Goal: Task Accomplishment & Management: Manage account settings

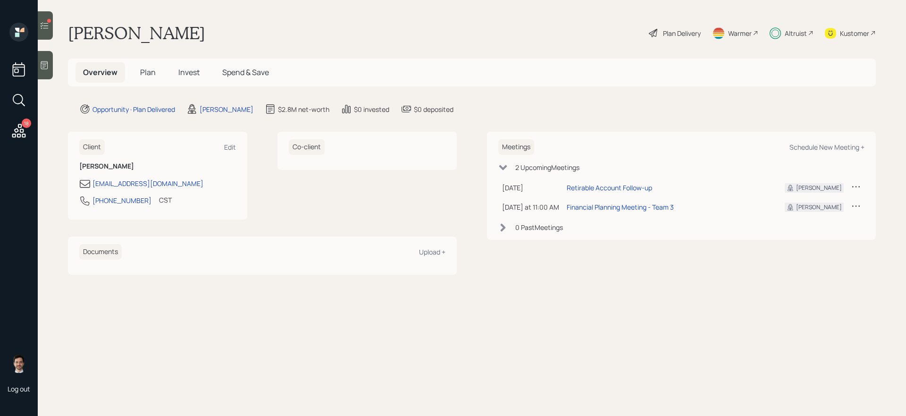
click at [191, 73] on span "Invest" at bounding box center [188, 72] width 21 height 10
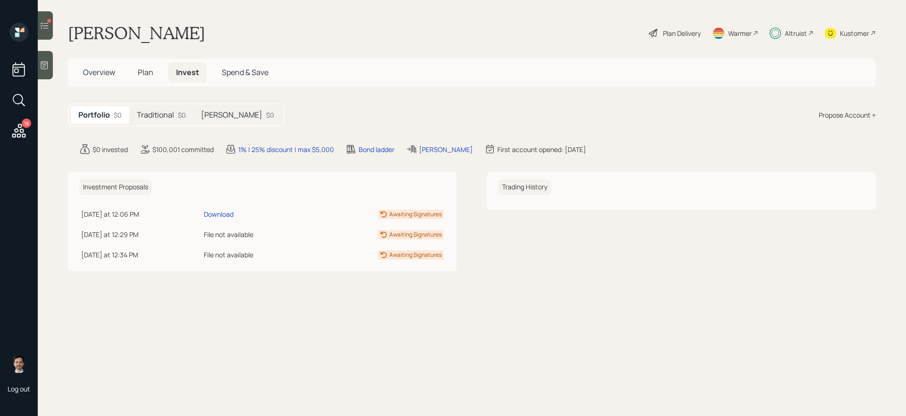
click at [168, 116] on h5 "Traditional" at bounding box center [155, 114] width 37 height 9
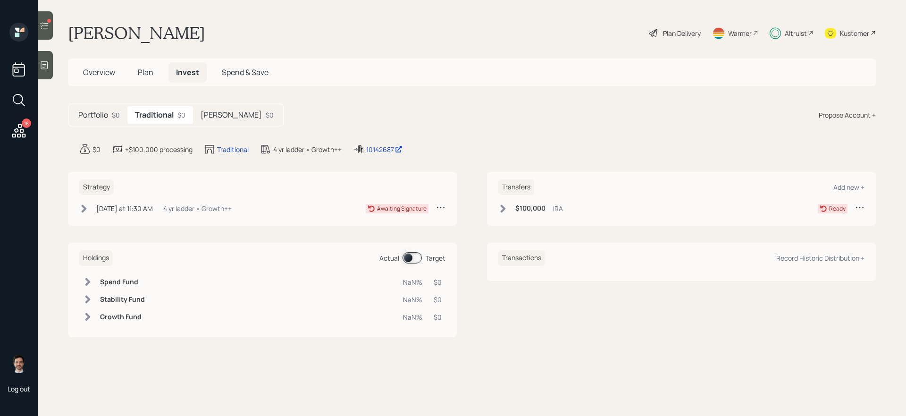
click at [80, 207] on icon at bounding box center [83, 208] width 9 height 9
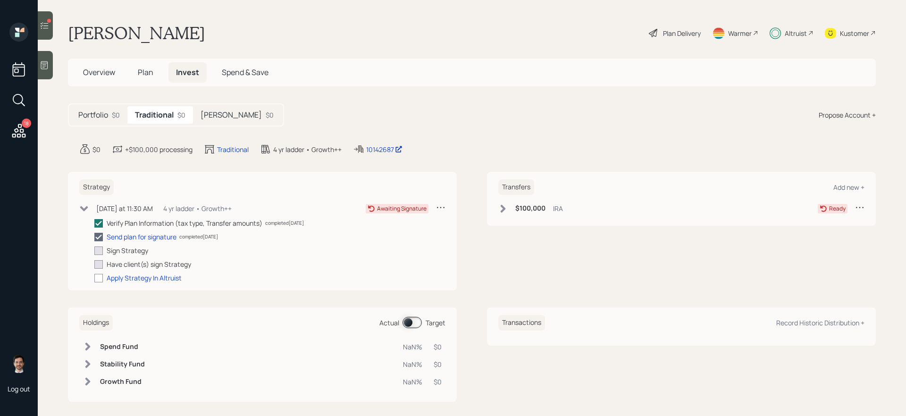
click at [84, 207] on icon at bounding box center [83, 208] width 9 height 9
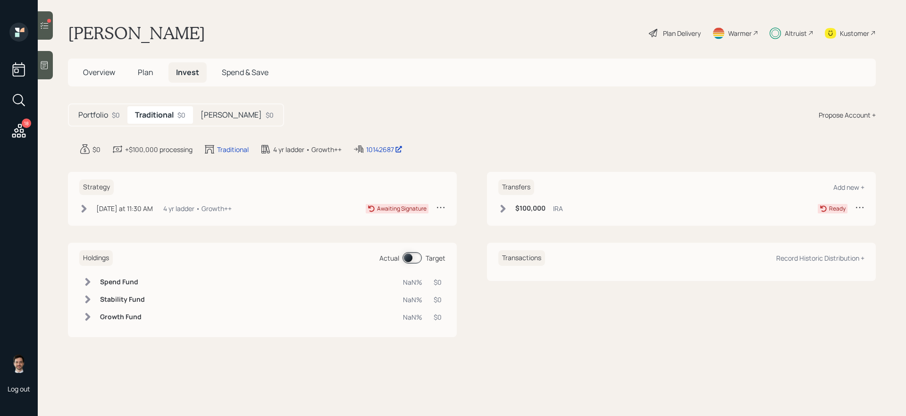
click at [207, 118] on h5 "[PERSON_NAME]" at bounding box center [231, 114] width 61 height 9
click at [25, 134] on icon at bounding box center [19, 131] width 14 height 14
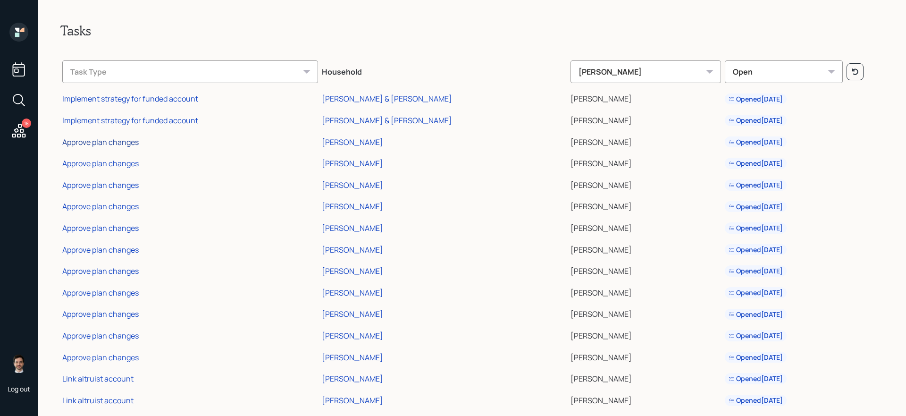
click at [103, 144] on div "Approve plan changes" at bounding box center [100, 142] width 76 height 10
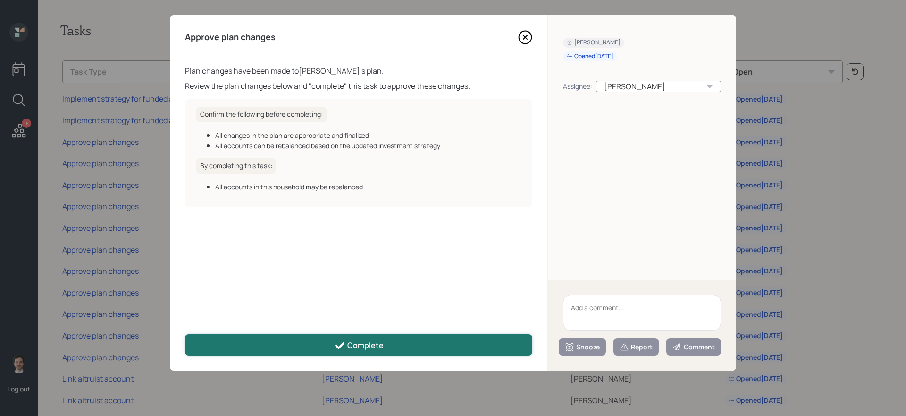
click at [364, 344] on div "Complete" at bounding box center [359, 345] width 50 height 11
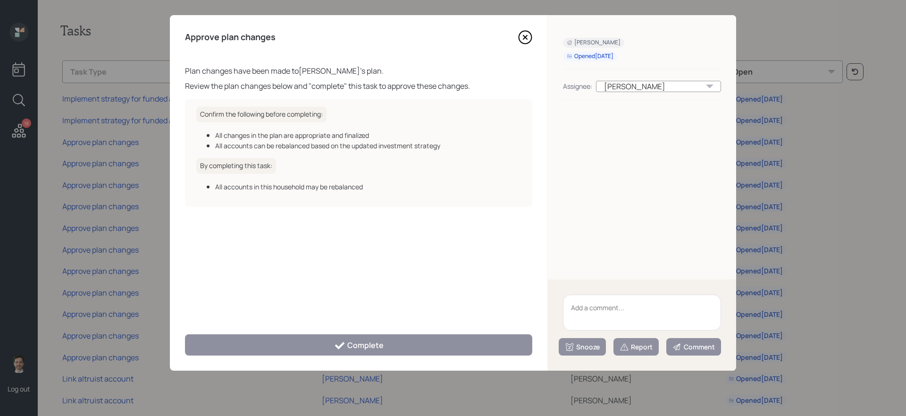
click at [528, 35] on icon at bounding box center [525, 37] width 14 height 14
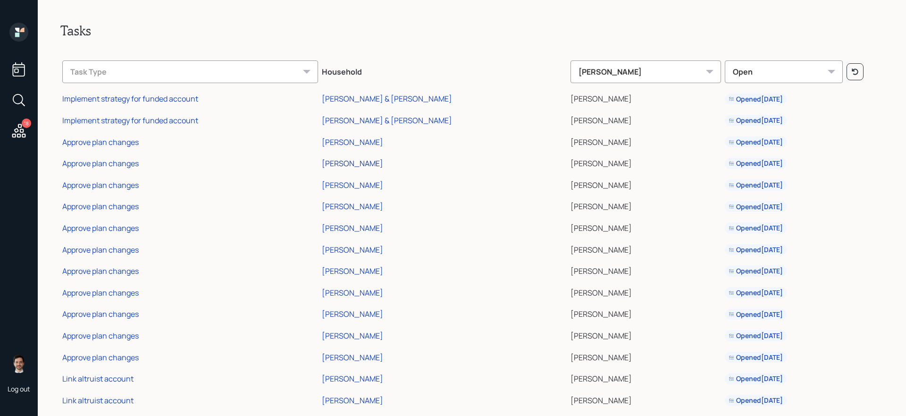
click at [383, 162] on div "[PERSON_NAME]" at bounding box center [352, 163] width 61 height 10
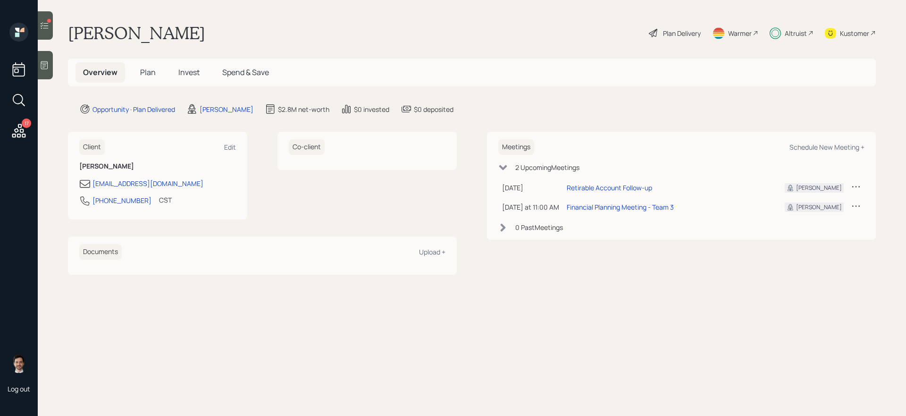
click at [44, 27] on icon at bounding box center [44, 25] width 9 height 9
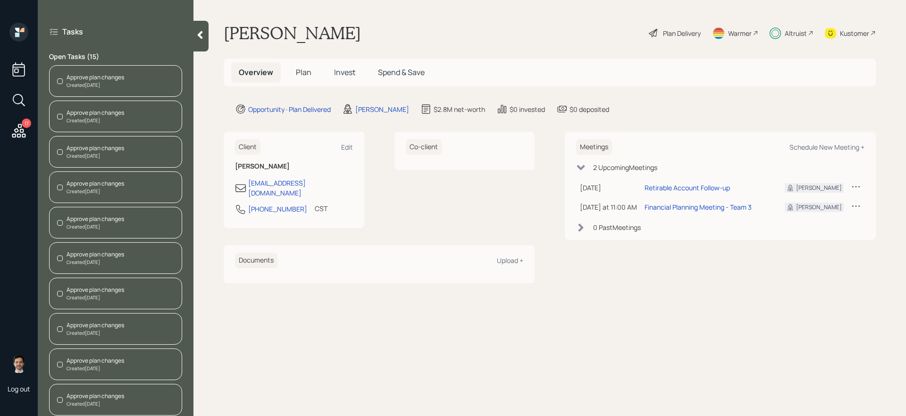
click at [108, 72] on div "Approve plan changes Created Today" at bounding box center [115, 81] width 133 height 32
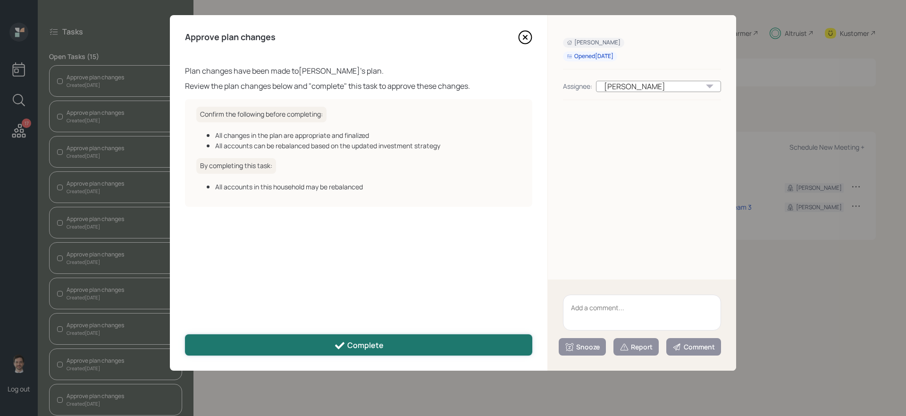
click at [355, 343] on div "Complete" at bounding box center [359, 345] width 50 height 11
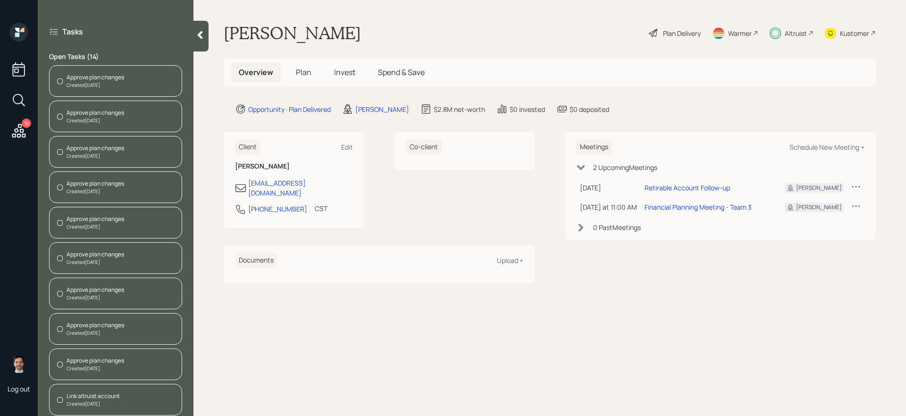
click at [135, 122] on div "Approve plan changes Created Today" at bounding box center [115, 117] width 133 height 32
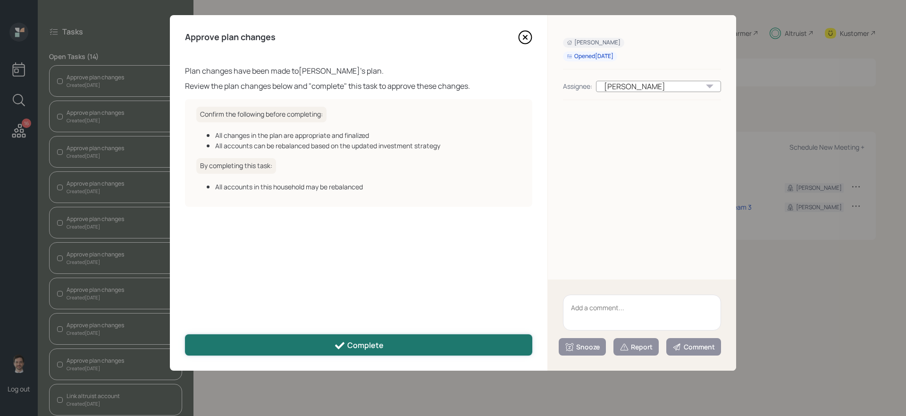
click at [330, 342] on button "Complete" at bounding box center [358, 344] width 347 height 21
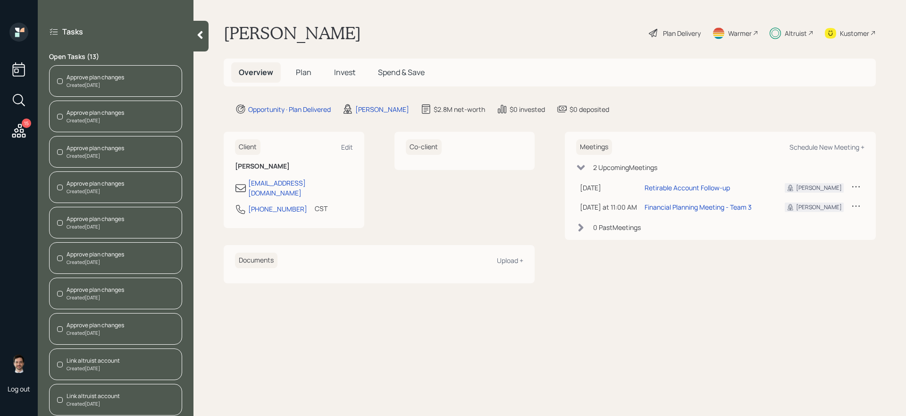
click at [116, 120] on div "Created Today" at bounding box center [96, 120] width 58 height 7
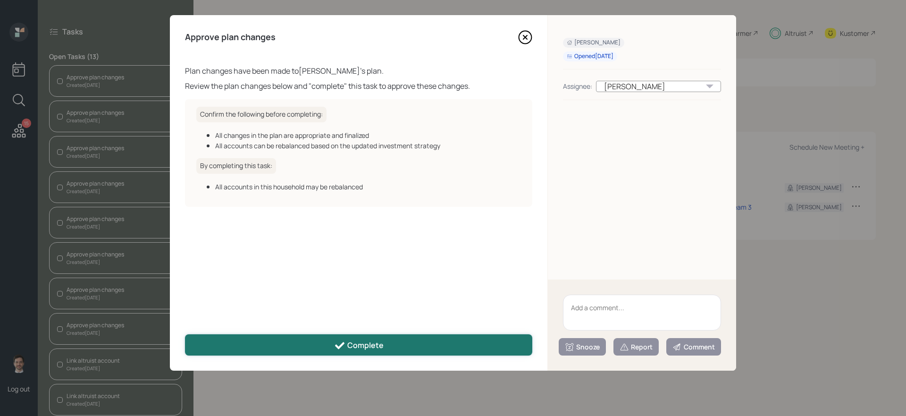
click at [363, 344] on div "Complete" at bounding box center [359, 345] width 50 height 11
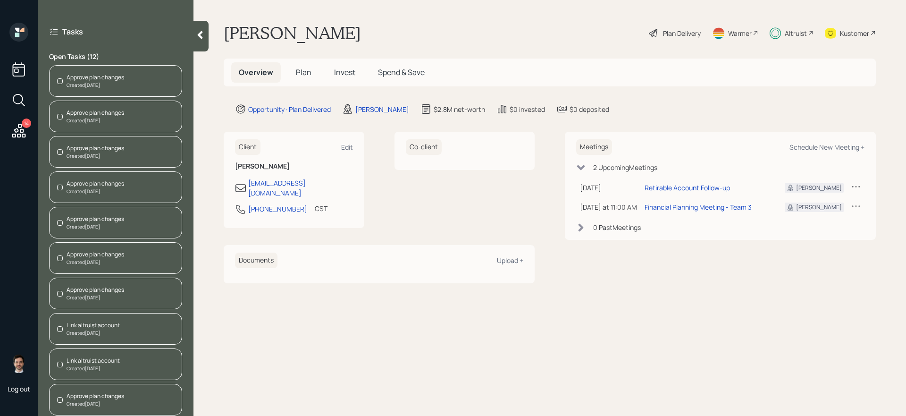
click at [150, 185] on div "Approve plan changes Created Today" at bounding box center [115, 187] width 133 height 32
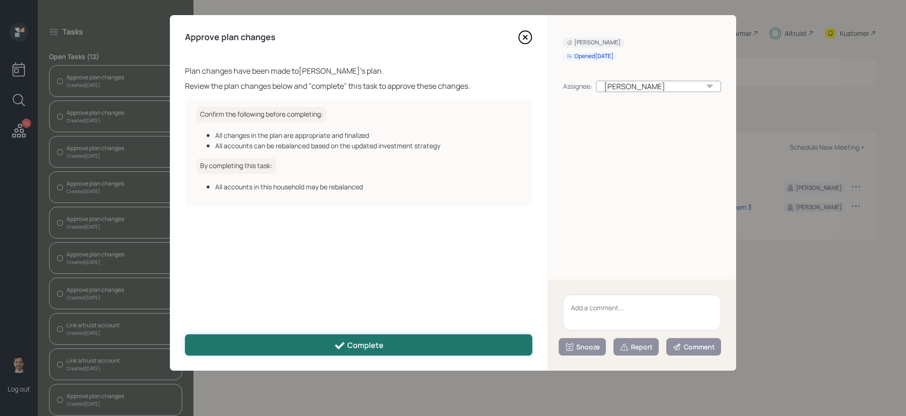
click at [325, 336] on button "Complete" at bounding box center [358, 344] width 347 height 21
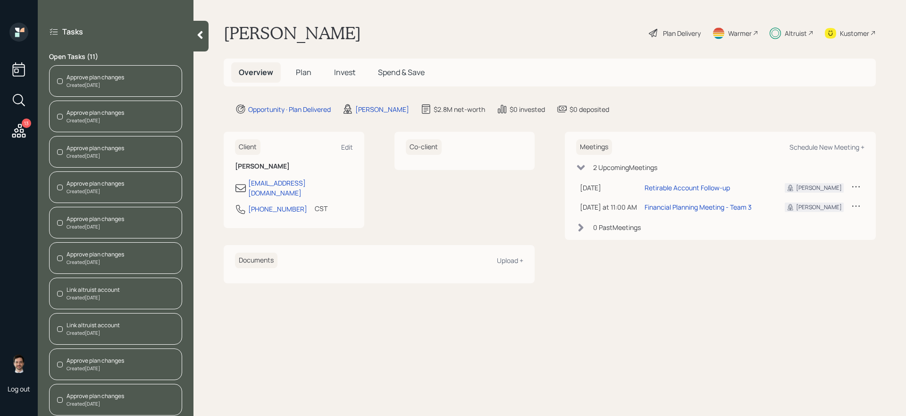
click at [128, 154] on div "Approve plan changes Created Today" at bounding box center [115, 152] width 133 height 32
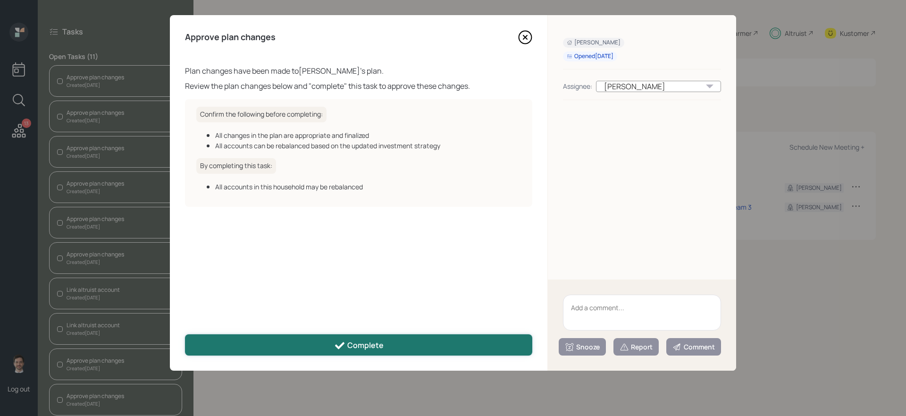
click at [365, 342] on div "Complete" at bounding box center [359, 345] width 50 height 11
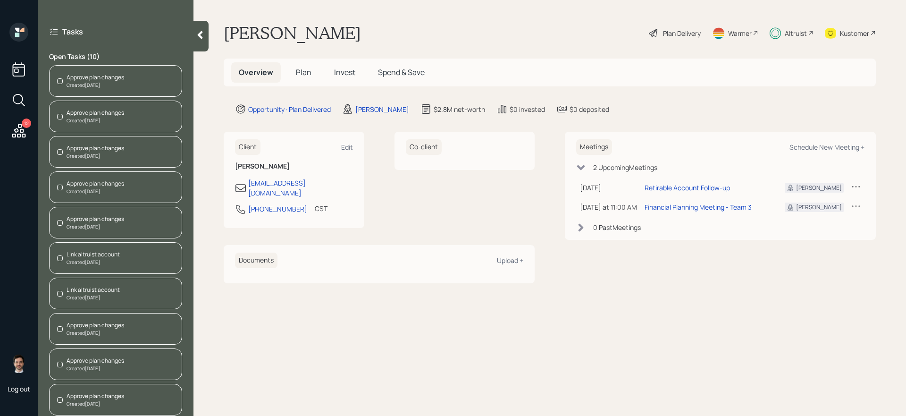
click at [132, 200] on div "Approve plan changes Created Today" at bounding box center [115, 187] width 133 height 32
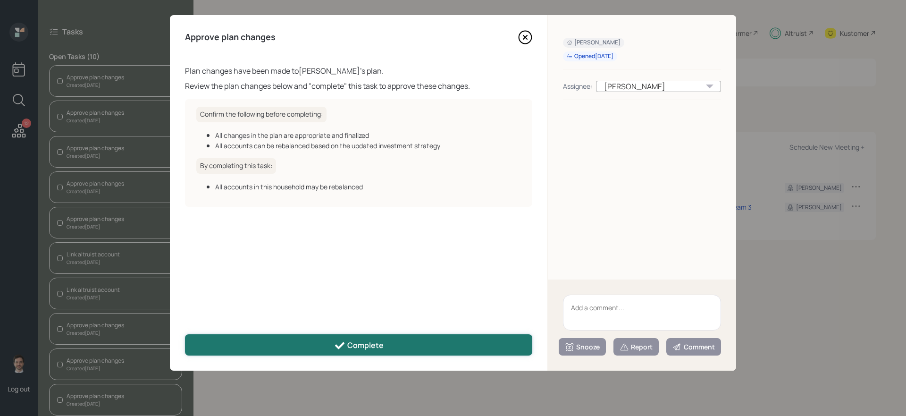
click at [339, 335] on button "Complete" at bounding box center [358, 344] width 347 height 21
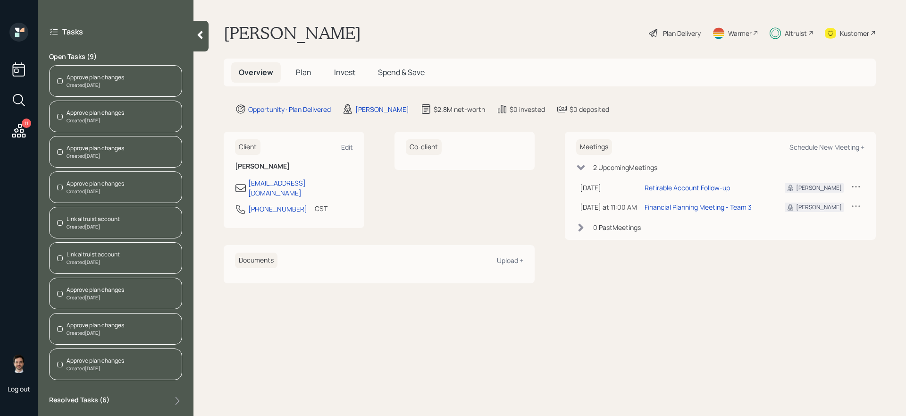
click at [134, 221] on div "Link altruist account Created Today" at bounding box center [115, 223] width 133 height 32
click at [132, 218] on div "Link altruist account Created Today" at bounding box center [115, 223] width 133 height 32
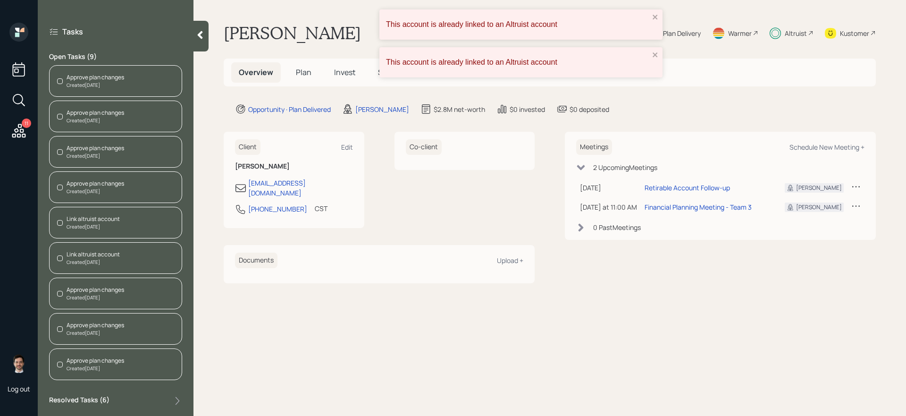
click at [143, 155] on div "Approve plan changes Created Today" at bounding box center [115, 152] width 133 height 32
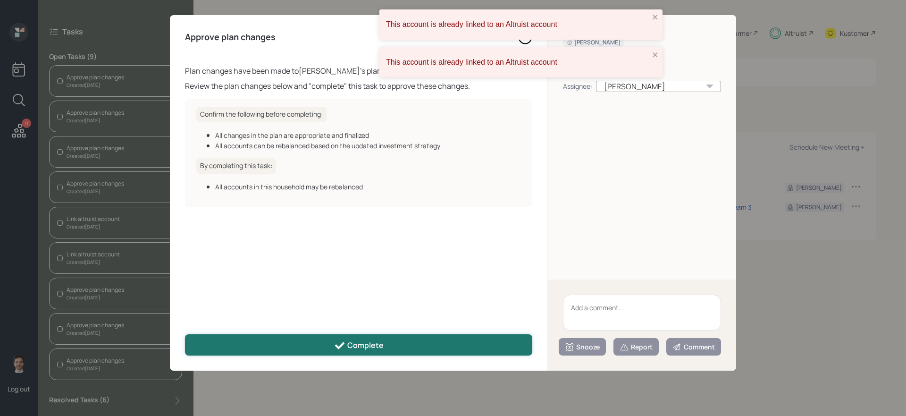
click at [350, 341] on div "Complete" at bounding box center [359, 345] width 50 height 11
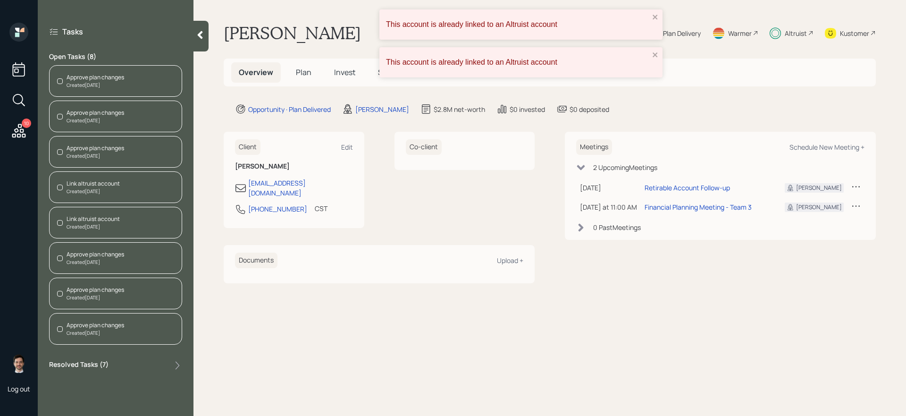
click at [119, 116] on div "Approve plan changes" at bounding box center [96, 113] width 58 height 8
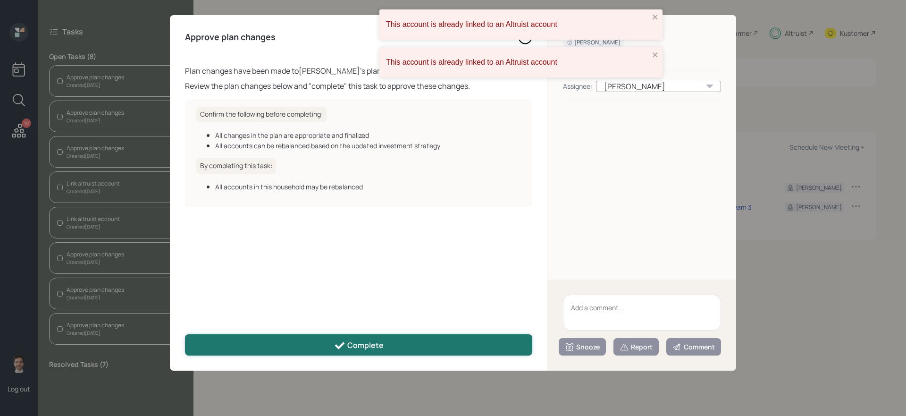
click at [334, 335] on button "Complete" at bounding box center [358, 344] width 347 height 21
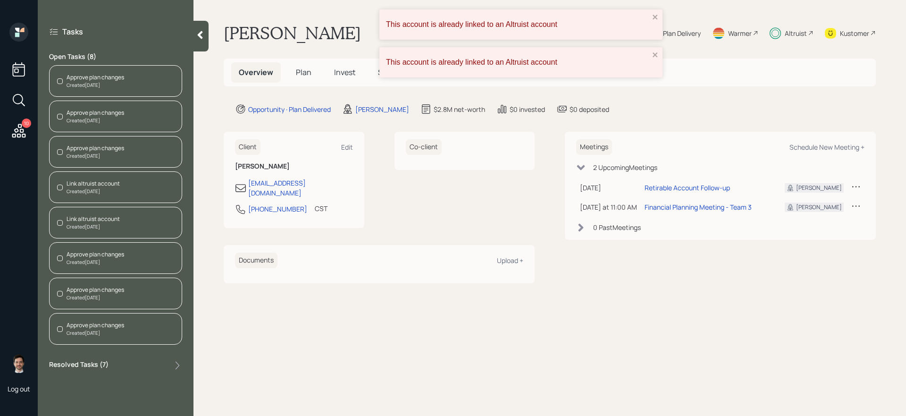
click at [133, 86] on div "Approve plan changes Created Today" at bounding box center [115, 81] width 133 height 32
click at [140, 80] on div "Approve plan changes Created Today" at bounding box center [115, 81] width 133 height 32
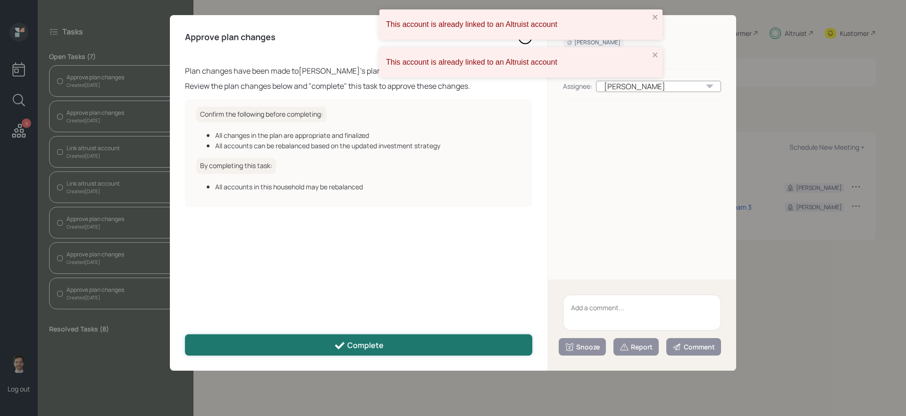
click at [357, 342] on div "Complete" at bounding box center [359, 345] width 50 height 11
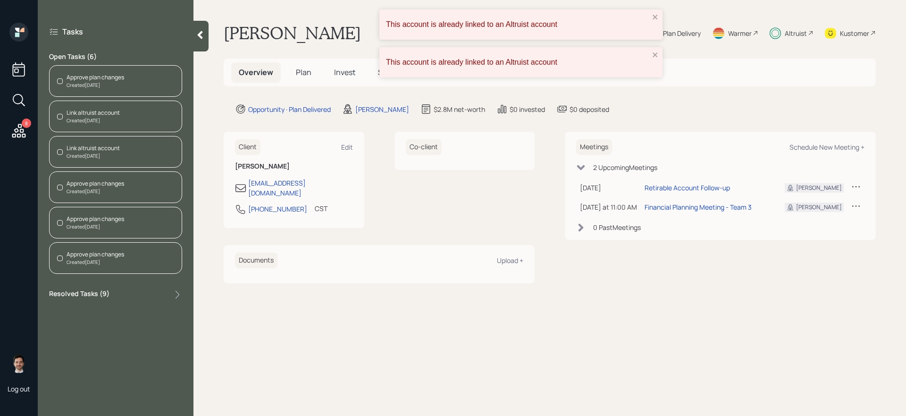
click at [141, 113] on div "Link altruist account Created Today" at bounding box center [115, 117] width 133 height 32
click at [108, 87] on div "Created [DATE]" at bounding box center [96, 85] width 58 height 7
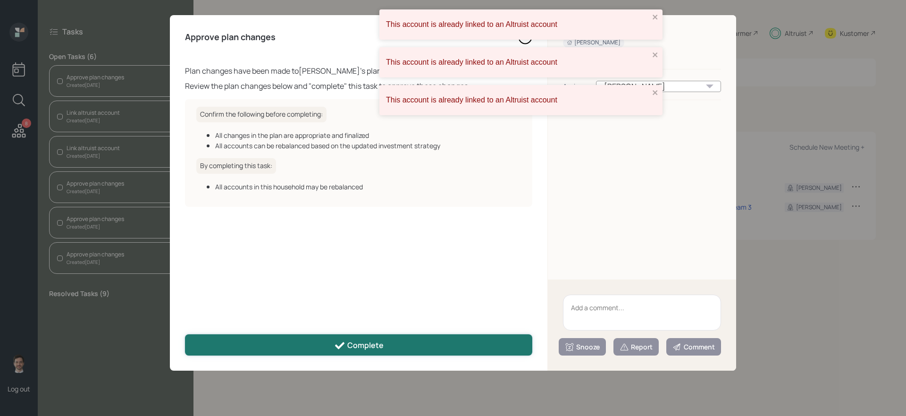
click at [312, 347] on button "Complete" at bounding box center [358, 344] width 347 height 21
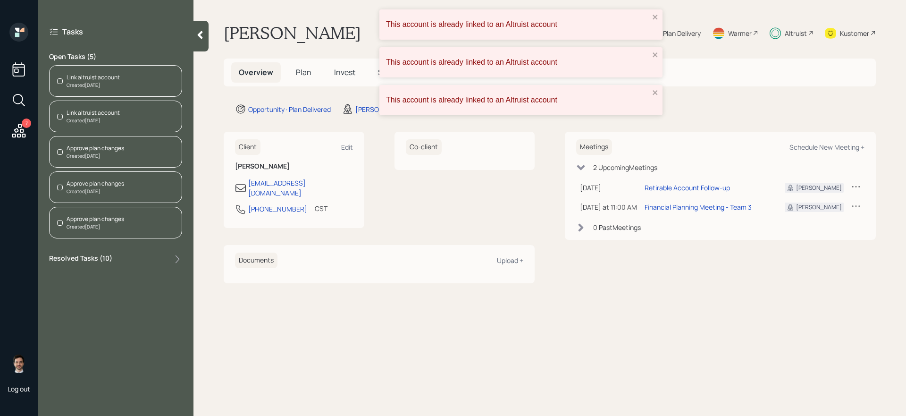
click at [135, 216] on div "Approve plan changes Created Today" at bounding box center [115, 223] width 133 height 32
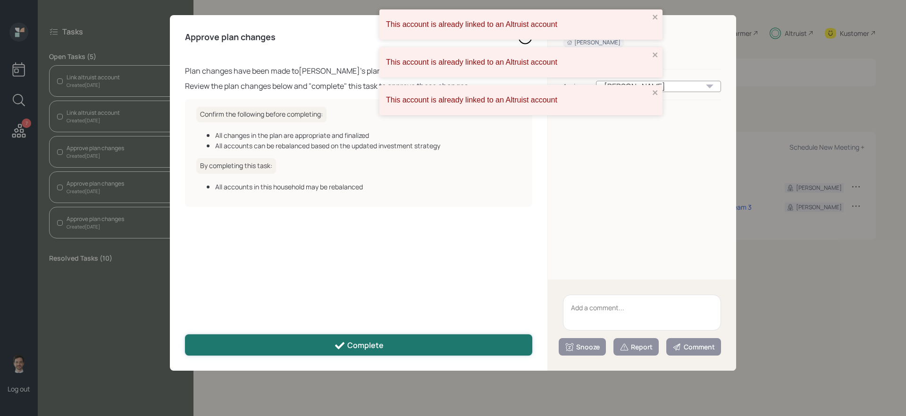
click at [393, 344] on button "Complete" at bounding box center [358, 344] width 347 height 21
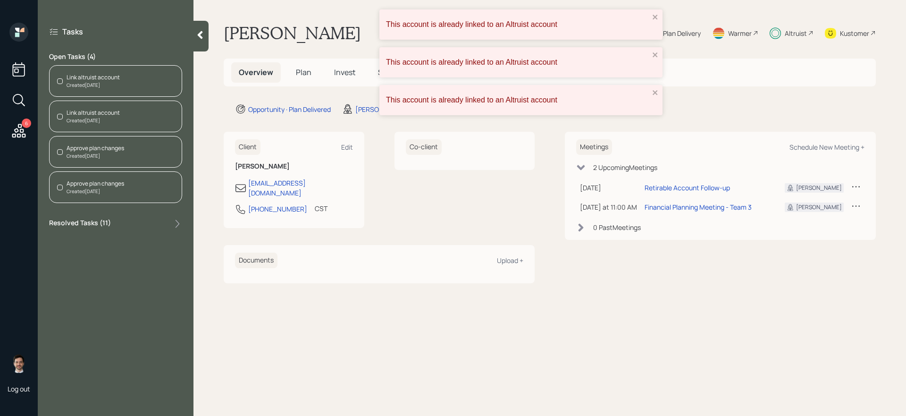
click at [138, 186] on div "Approve plan changes Created Today" at bounding box center [115, 187] width 133 height 32
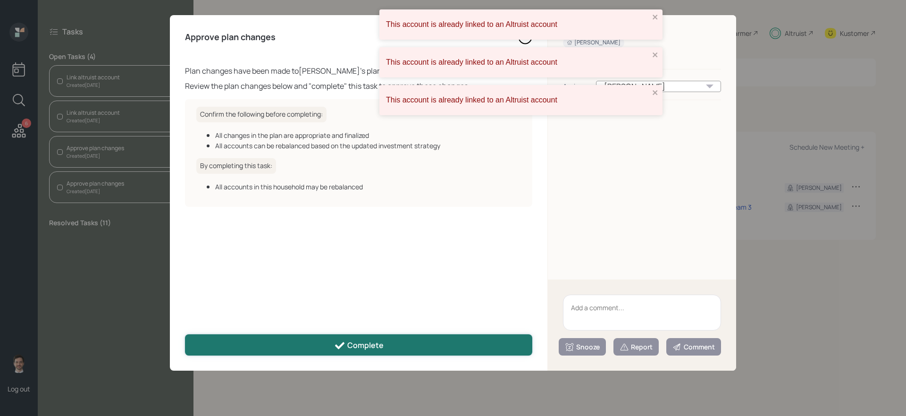
click at [392, 341] on button "Complete" at bounding box center [358, 344] width 347 height 21
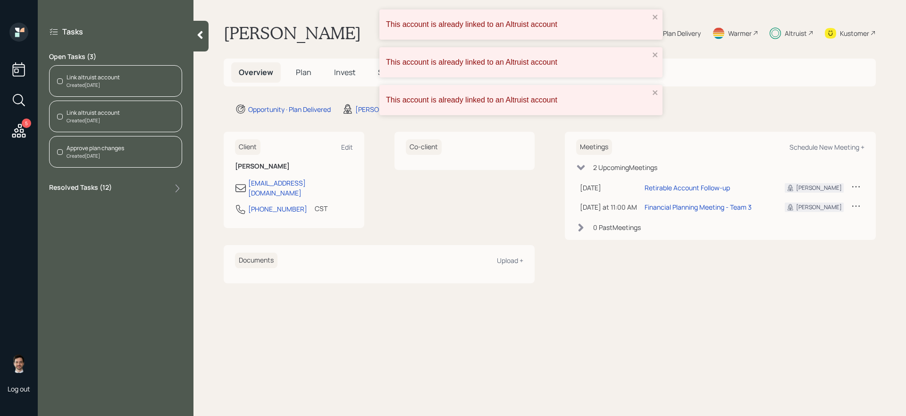
click at [125, 149] on div "Approve plan changes Created Today" at bounding box center [115, 152] width 133 height 32
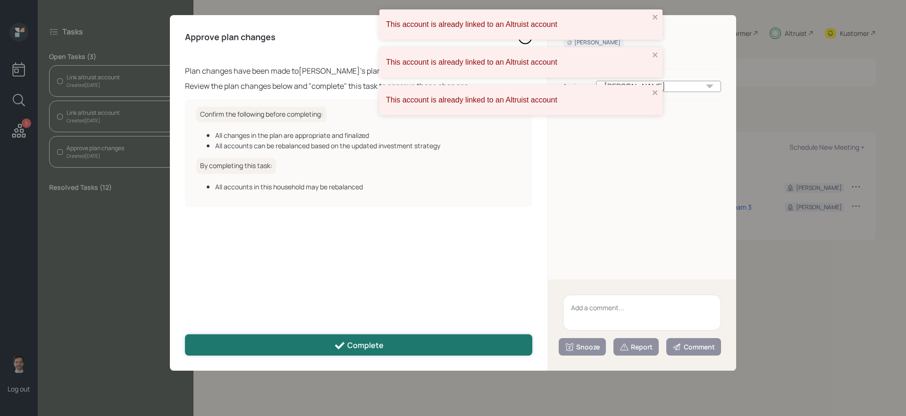
click at [312, 342] on button "Complete" at bounding box center [358, 344] width 347 height 21
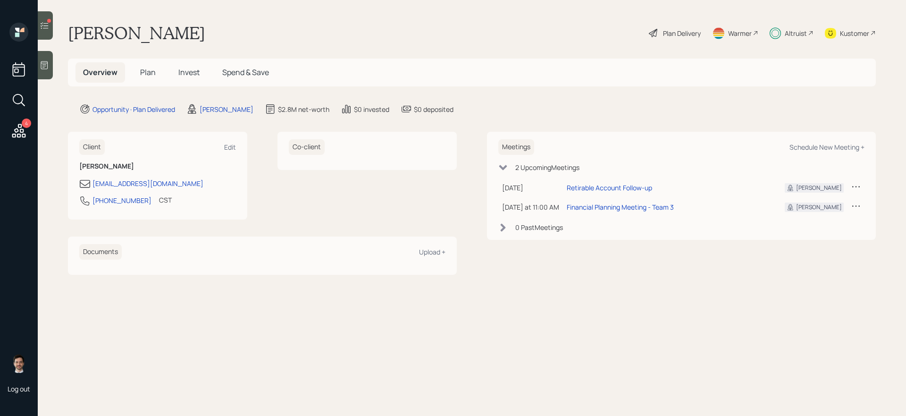
click at [43, 26] on icon at bounding box center [44, 25] width 9 height 9
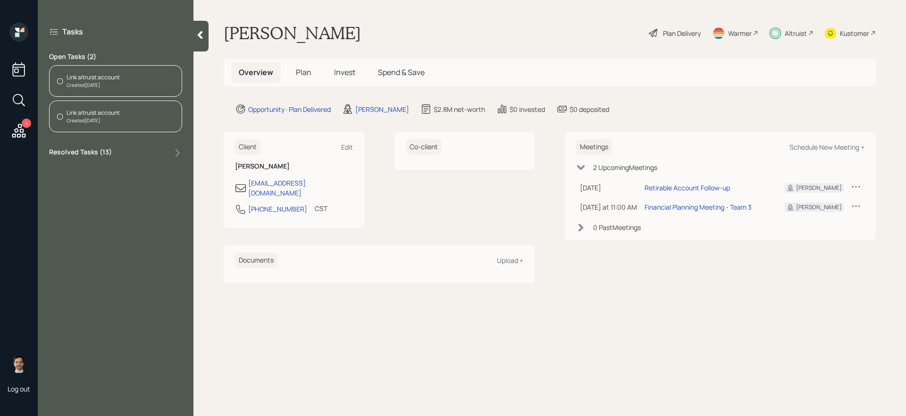
click at [112, 124] on div "Created Today" at bounding box center [93, 120] width 53 height 7
click at [657, 18] on icon "close" at bounding box center [655, 17] width 7 height 8
click at [203, 36] on icon at bounding box center [199, 34] width 9 height 9
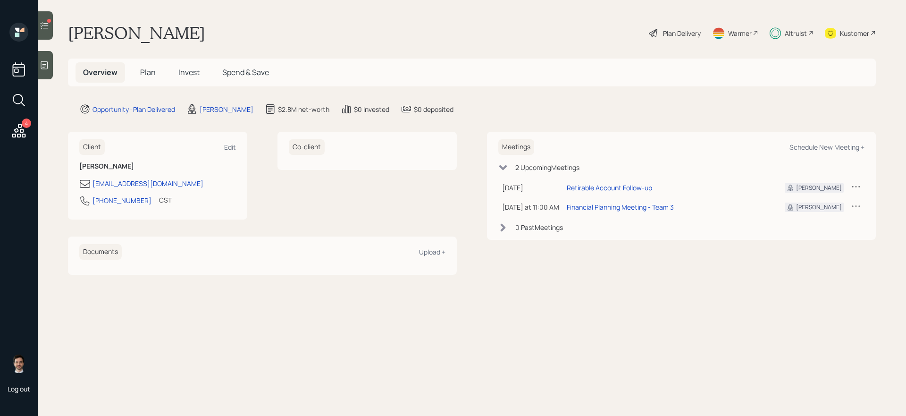
click at [48, 25] on icon at bounding box center [45, 25] width 8 height 7
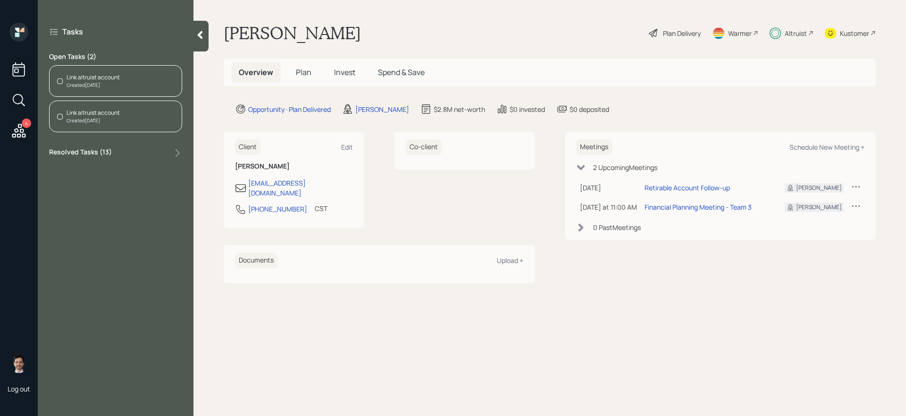
click at [199, 30] on div at bounding box center [200, 36] width 15 height 31
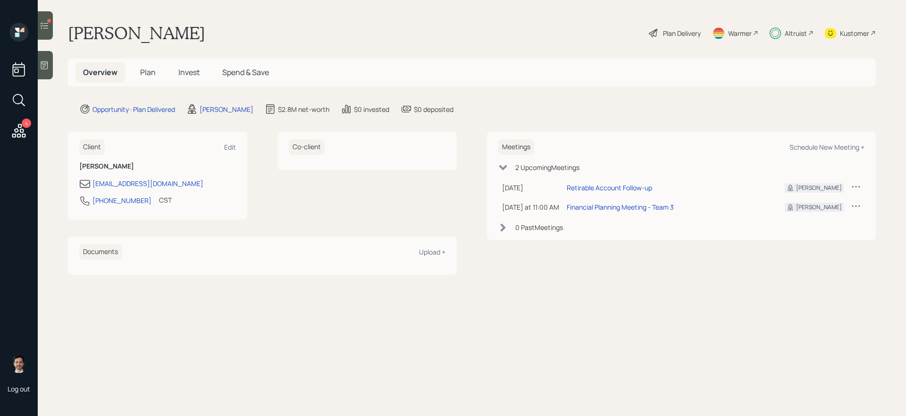
click at [189, 78] on h5 "Invest" at bounding box center [189, 72] width 36 height 20
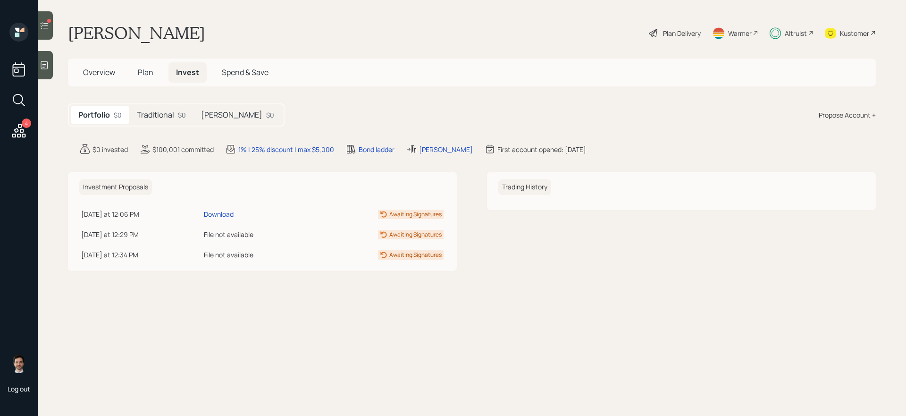
click at [47, 26] on icon at bounding box center [44, 25] width 9 height 9
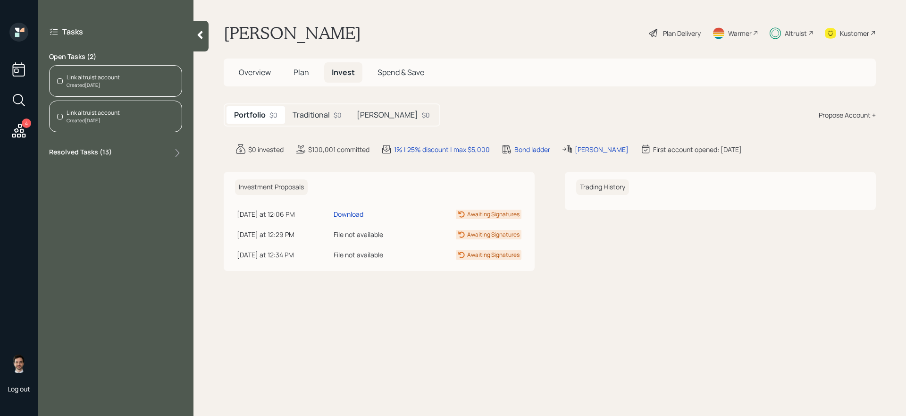
click at [126, 79] on div "Link altruist account Created Today" at bounding box center [115, 81] width 133 height 32
click at [655, 15] on icon "close" at bounding box center [655, 17] width 7 height 8
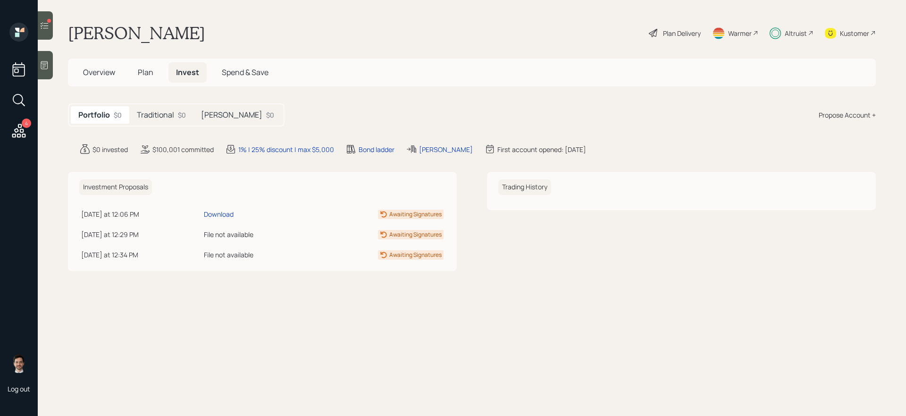
click at [158, 116] on h5 "Traditional" at bounding box center [155, 114] width 37 height 9
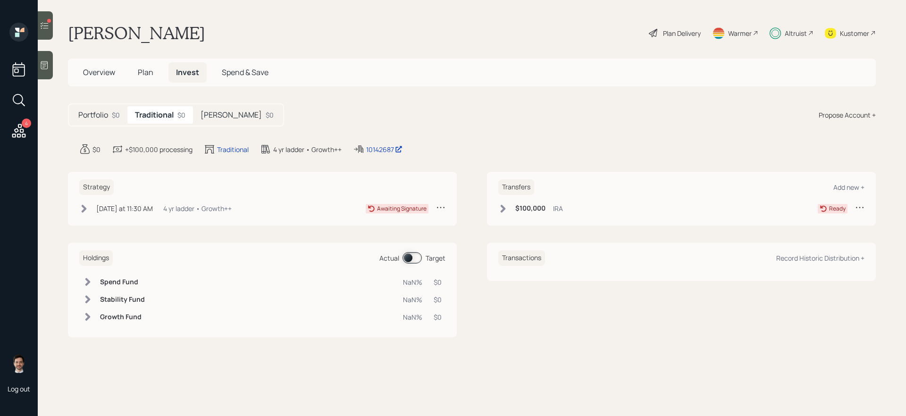
click at [207, 118] on h5 "[PERSON_NAME]" at bounding box center [231, 114] width 61 height 9
click at [163, 119] on h5 "Traditional" at bounding box center [153, 114] width 37 height 9
click at [47, 35] on div at bounding box center [45, 25] width 15 height 28
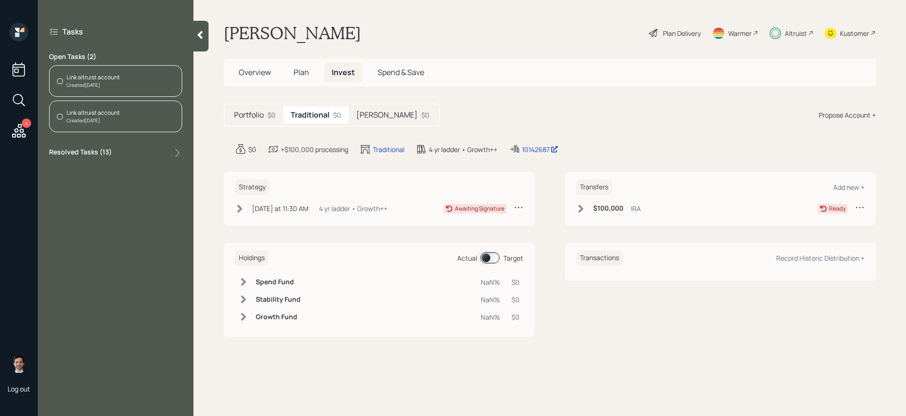
click at [95, 86] on div "Created [DATE]" at bounding box center [93, 85] width 53 height 7
click at [201, 39] on icon at bounding box center [199, 34] width 9 height 9
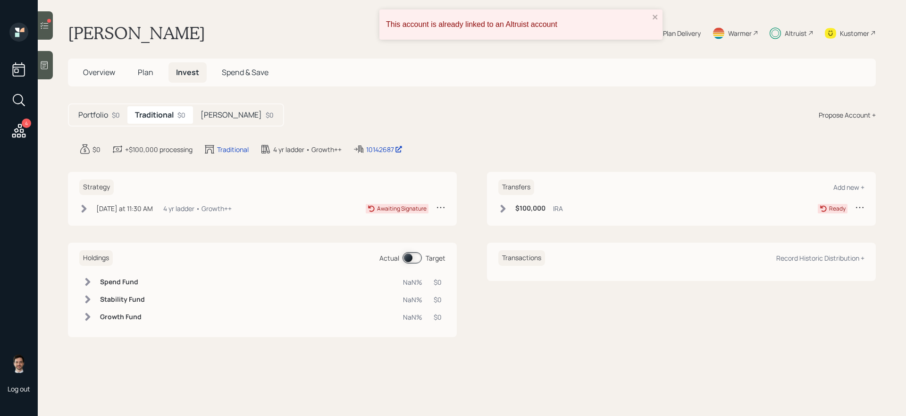
click at [27, 134] on icon at bounding box center [18, 130] width 17 height 17
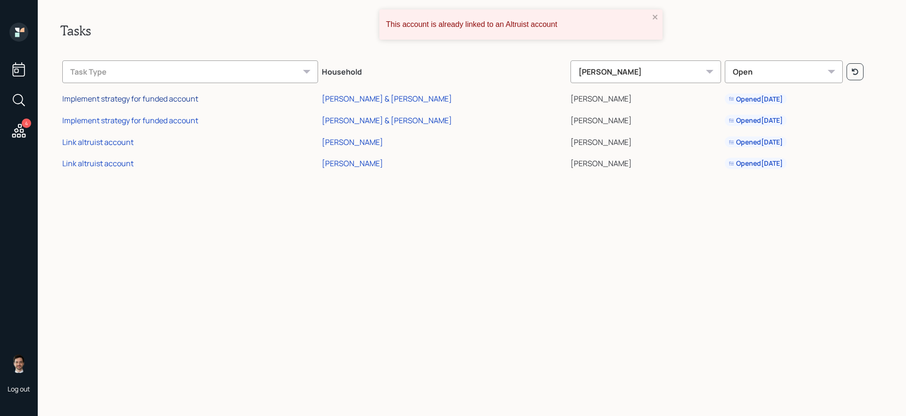
click at [141, 99] on div "Implement strategy for funded account" at bounding box center [130, 98] width 136 height 10
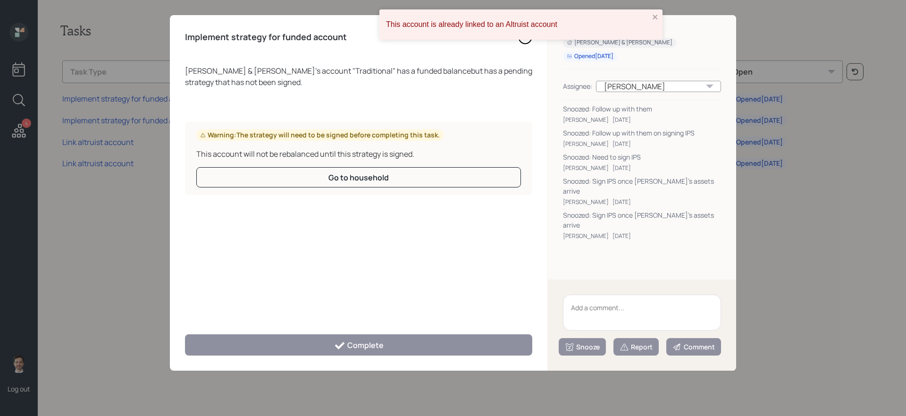
click at [598, 319] on textarea at bounding box center [642, 312] width 158 height 36
type textarea "Need to sign IPS"
click at [596, 346] on div "Snooze" at bounding box center [582, 346] width 35 height 9
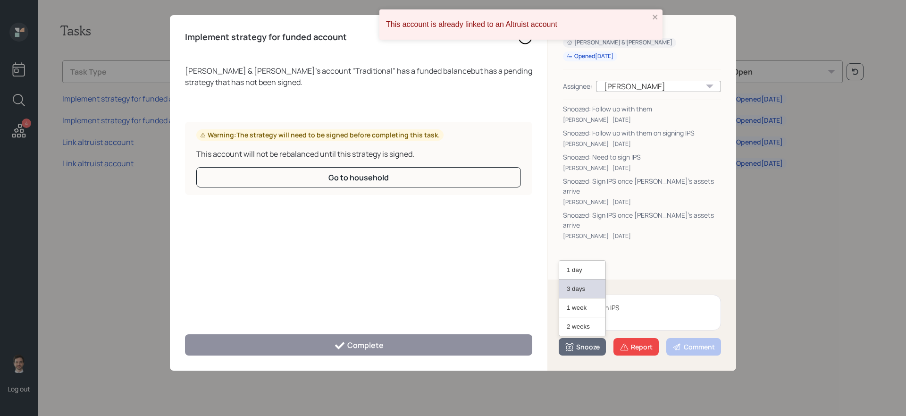
click at [587, 286] on button "3 days" at bounding box center [582, 288] width 46 height 19
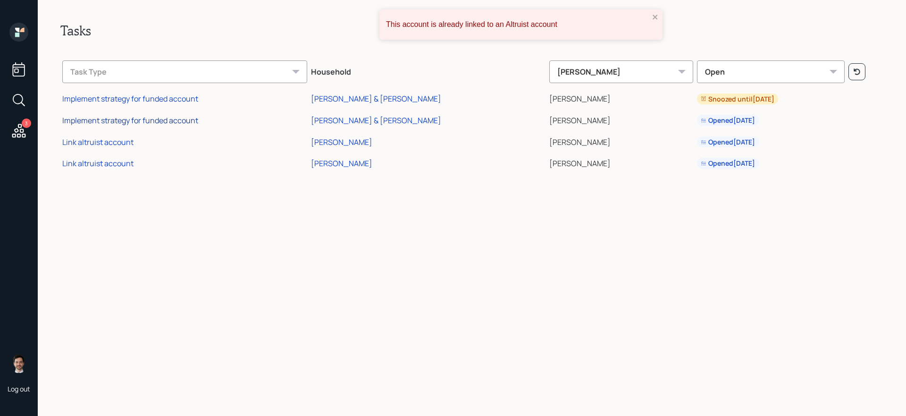
click at [131, 120] on div "Implement strategy for funded account" at bounding box center [130, 120] width 136 height 10
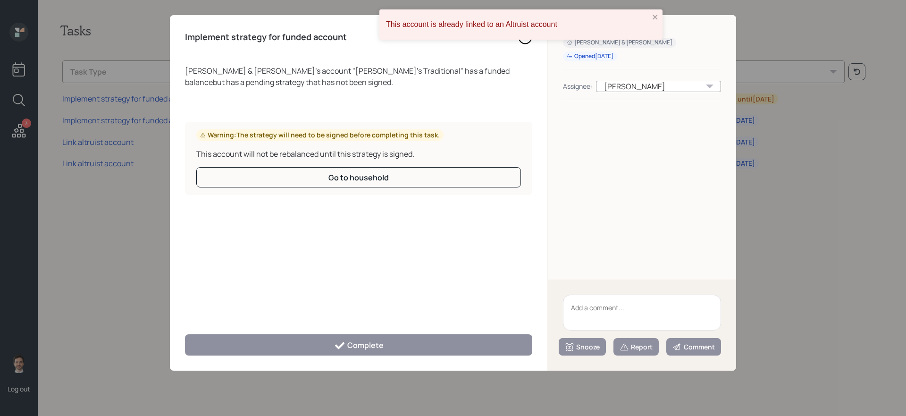
click at [600, 309] on textarea at bounding box center [642, 312] width 158 height 36
paste textarea "Need to sign IPS"
type textarea "Need to sign IPS"
click at [576, 348] on div "Snooze" at bounding box center [582, 346] width 35 height 9
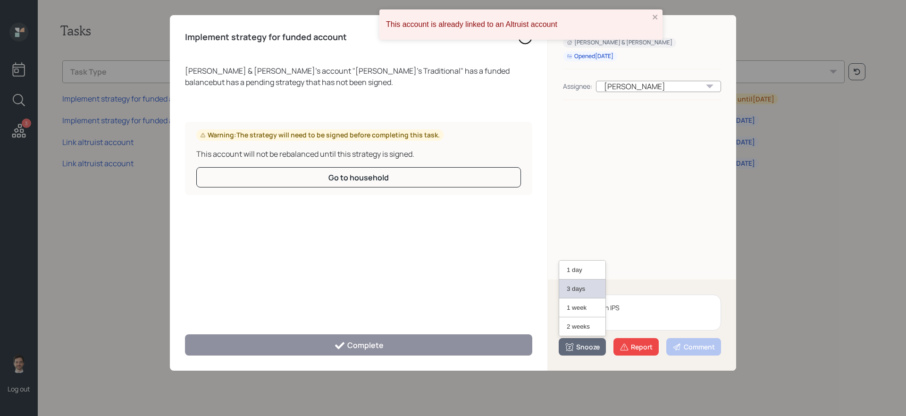
click at [581, 283] on button "3 days" at bounding box center [582, 288] width 46 height 19
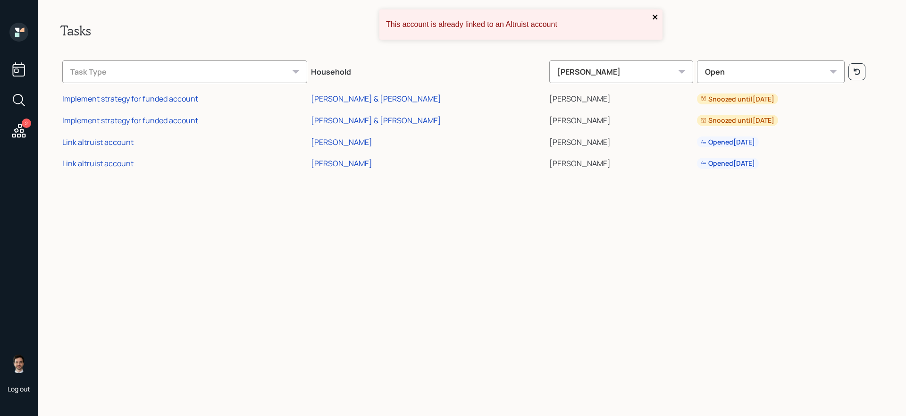
click at [653, 18] on icon "close" at bounding box center [655, 17] width 5 height 5
click at [653, 18] on div "This account is already linked to an Altruist account" at bounding box center [520, 24] width 283 height 30
